Goal: Book appointment/travel/reservation

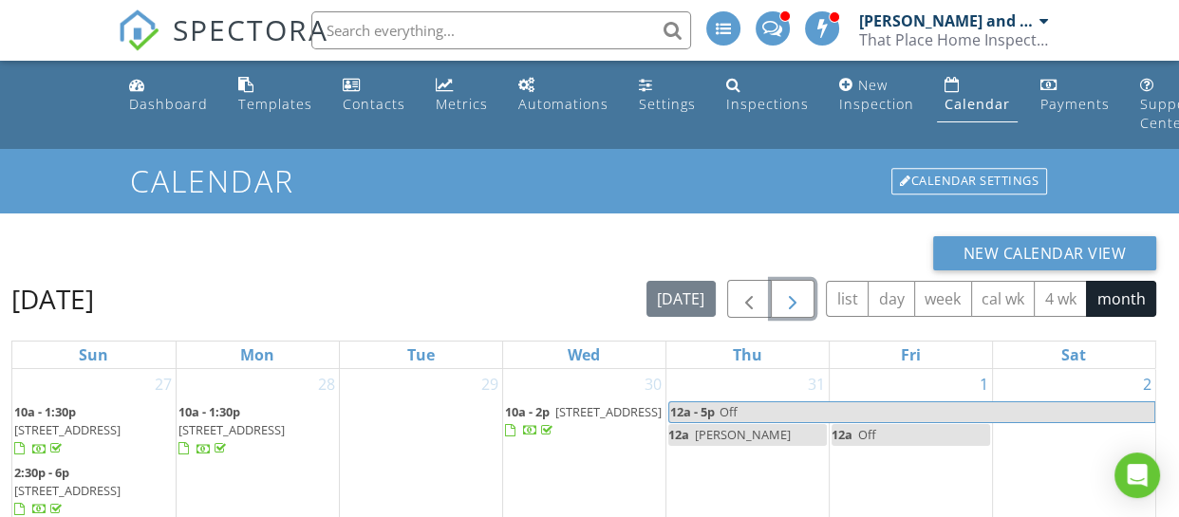
click at [802, 304] on span "button" at bounding box center [792, 300] width 23 height 23
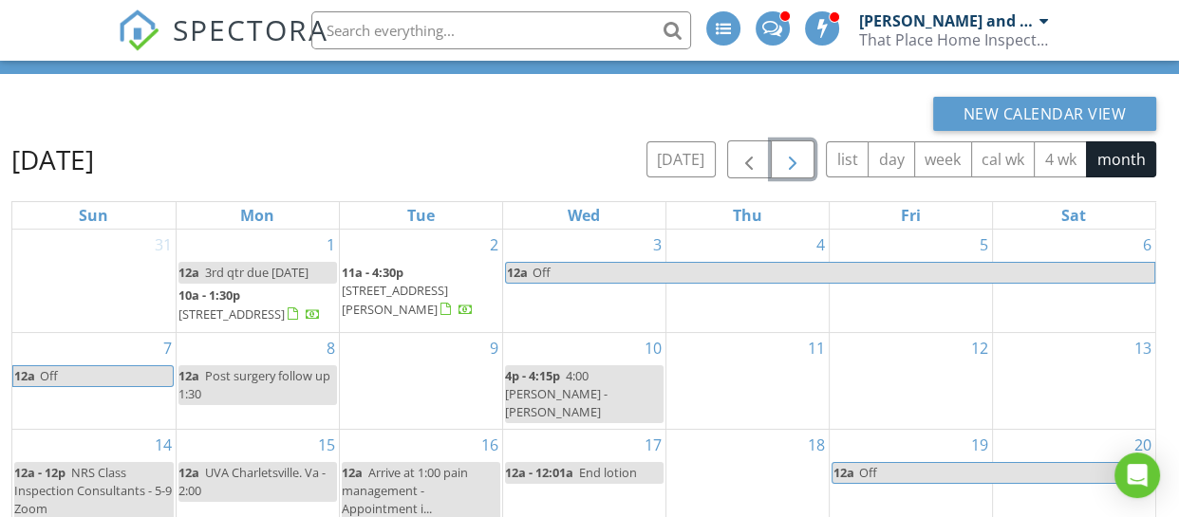
scroll to position [153, 0]
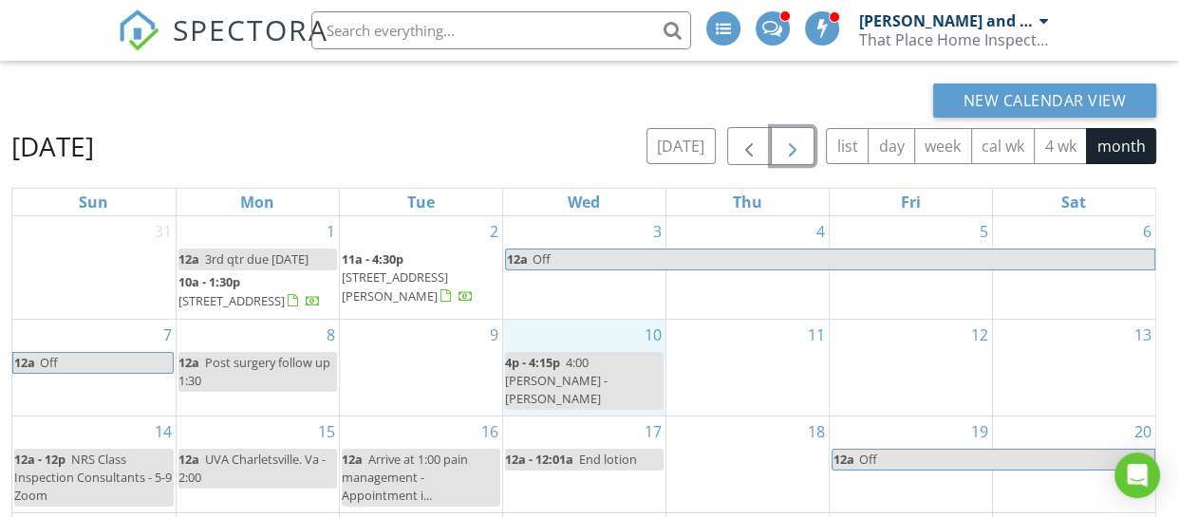
click at [602, 357] on div "10 4p - 4:15p 4:00 [PERSON_NAME] - [PERSON_NAME]" at bounding box center [584, 368] width 162 height 96
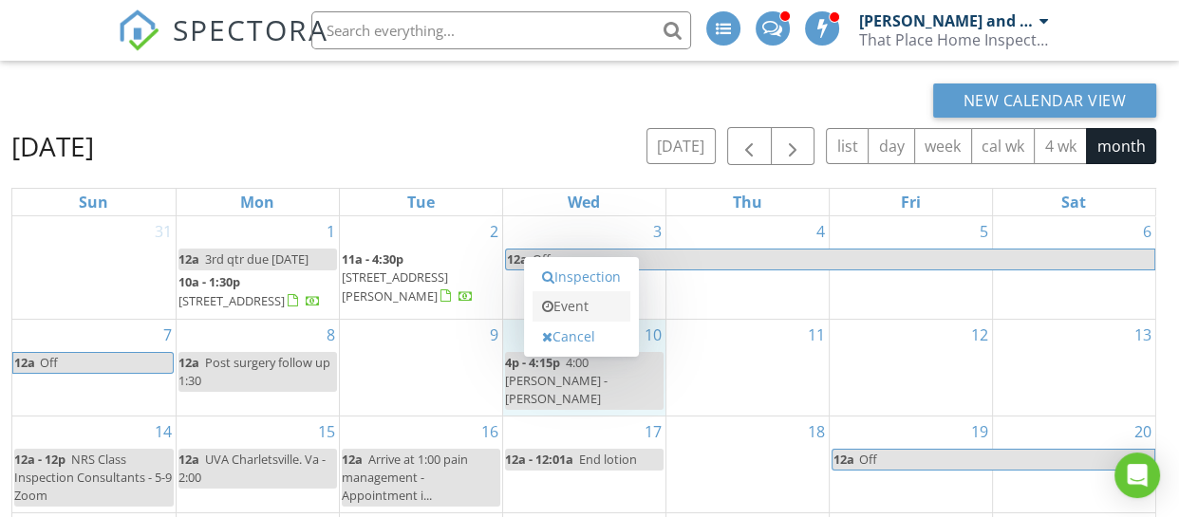
click at [577, 301] on link "Event" at bounding box center [581, 306] width 98 height 30
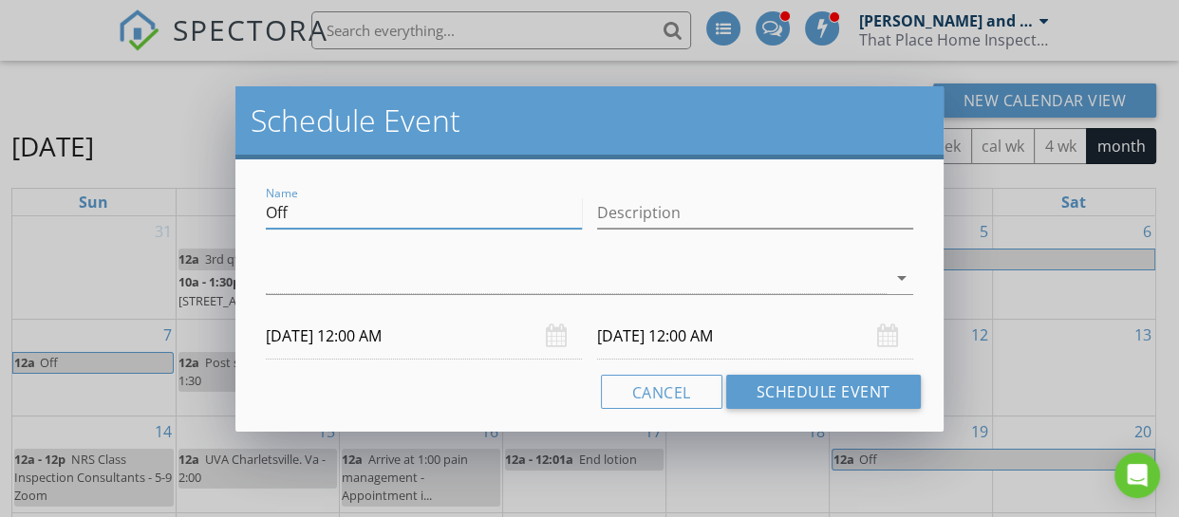
click at [401, 214] on input "Off" at bounding box center [424, 212] width 316 height 31
type input "O"
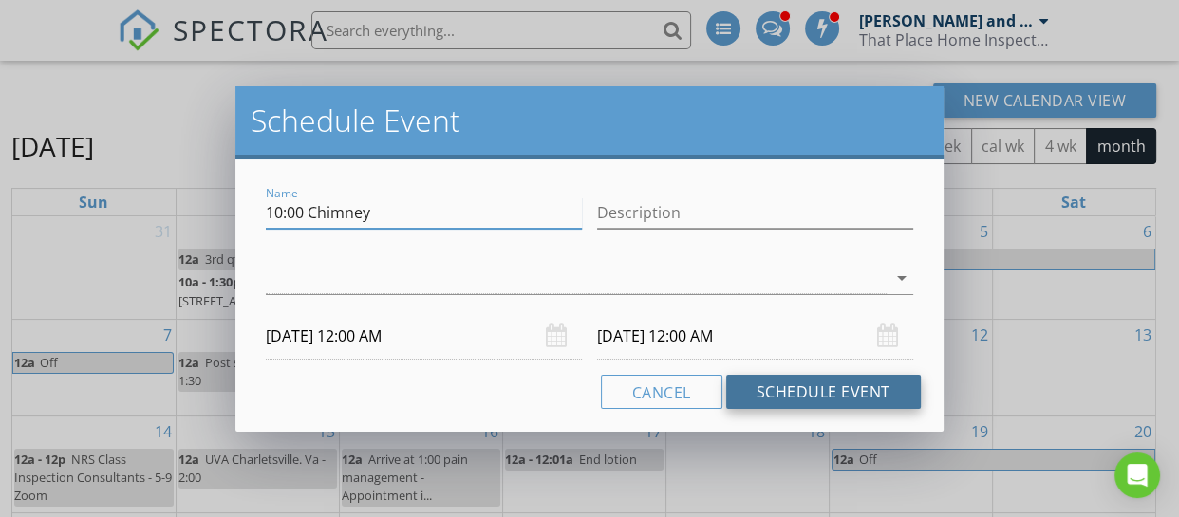
type input "10:00 Chimney"
click at [801, 394] on button "Schedule Event" at bounding box center [823, 392] width 195 height 34
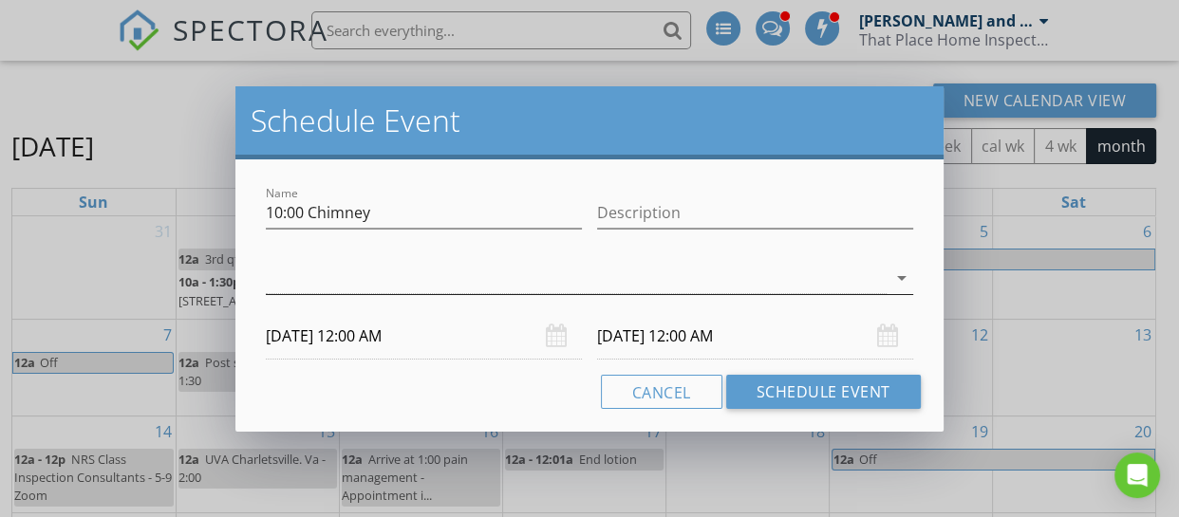
click at [620, 278] on div at bounding box center [576, 278] width 620 height 31
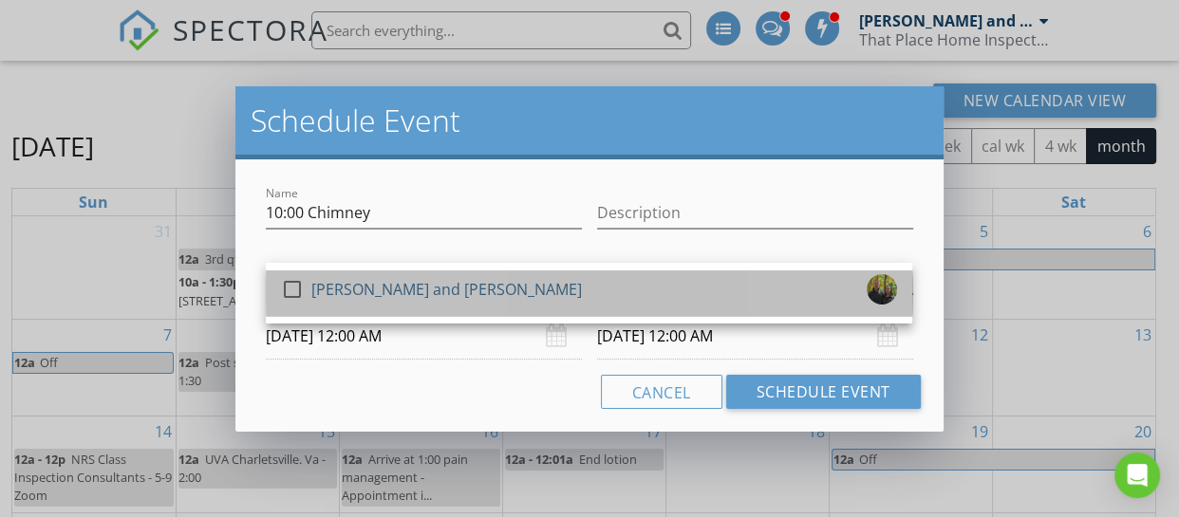
click at [433, 283] on div "[PERSON_NAME] and [PERSON_NAME]" at bounding box center [446, 289] width 270 height 30
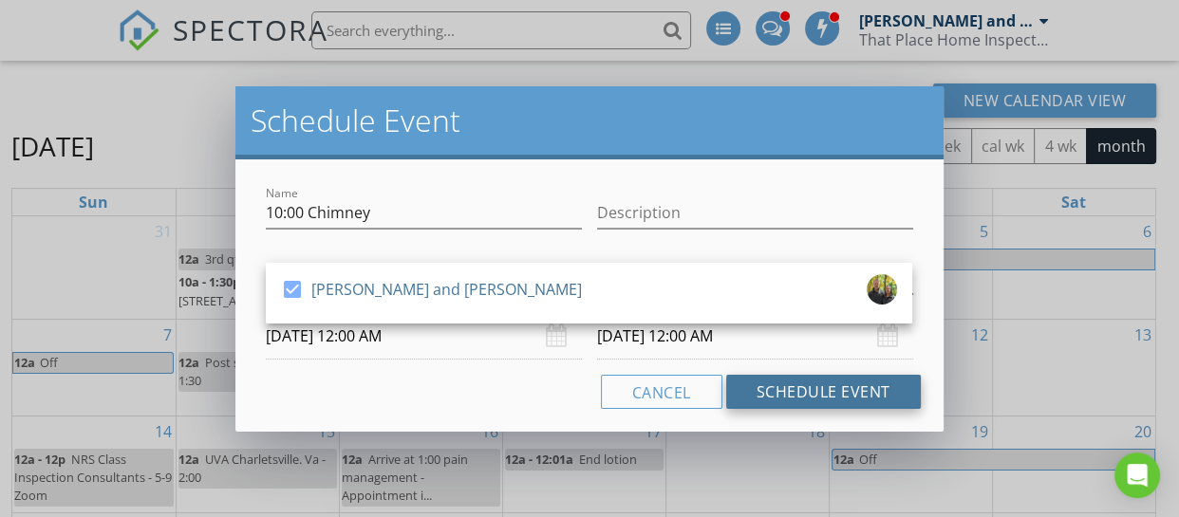
click at [842, 389] on button "Schedule Event" at bounding box center [823, 392] width 195 height 34
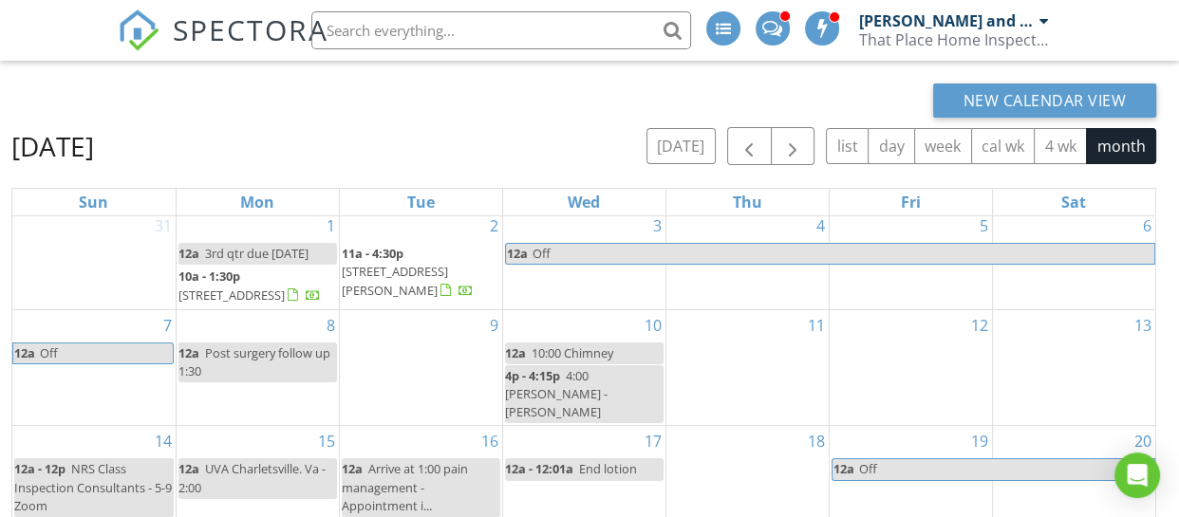
scroll to position [7, 0]
